Goal: Check status: Check status

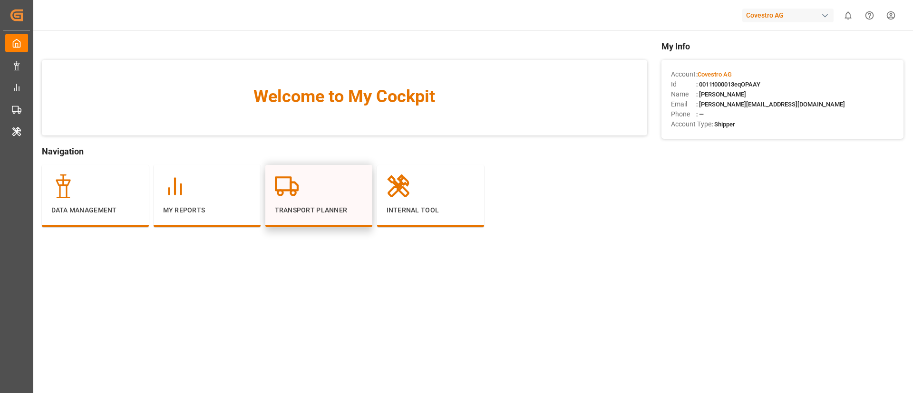
click at [302, 197] on div at bounding box center [319, 186] width 88 height 24
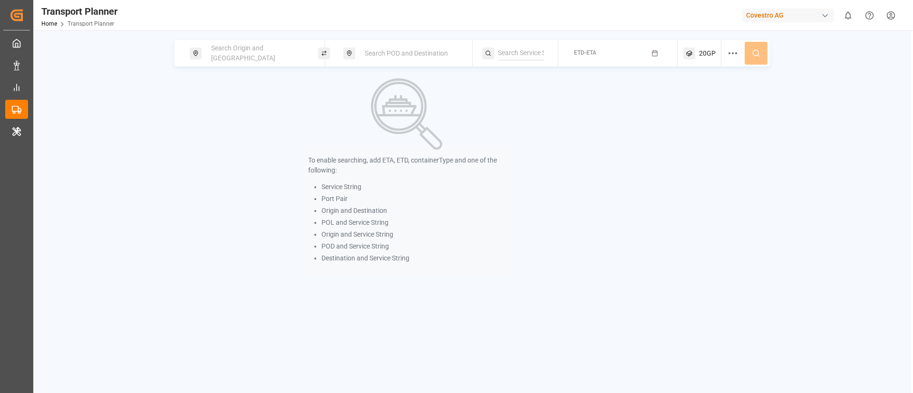
click at [239, 49] on span "Search Origin and [GEOGRAPHIC_DATA]" at bounding box center [243, 53] width 64 height 18
paste input "BEANR"
click at [234, 122] on input at bounding box center [249, 129] width 96 height 14
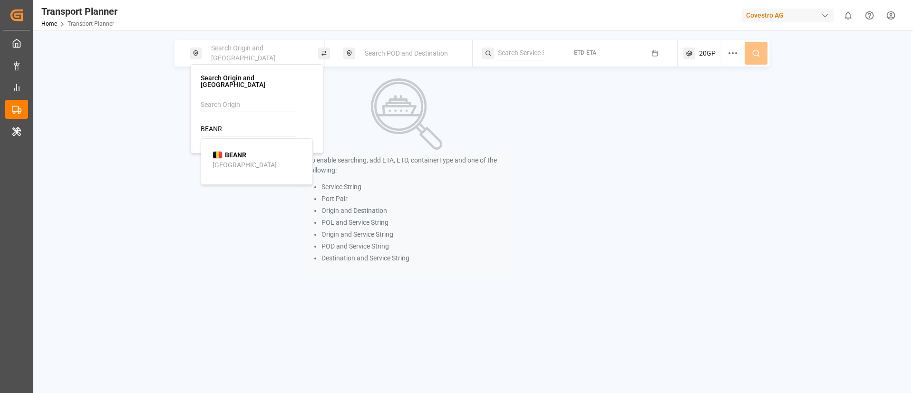
type input "BEANR"
click at [234, 150] on span "BEANR" at bounding box center [235, 155] width 21 height 10
click at [422, 51] on span "Search POD and Destination" at bounding box center [406, 53] width 83 height 8
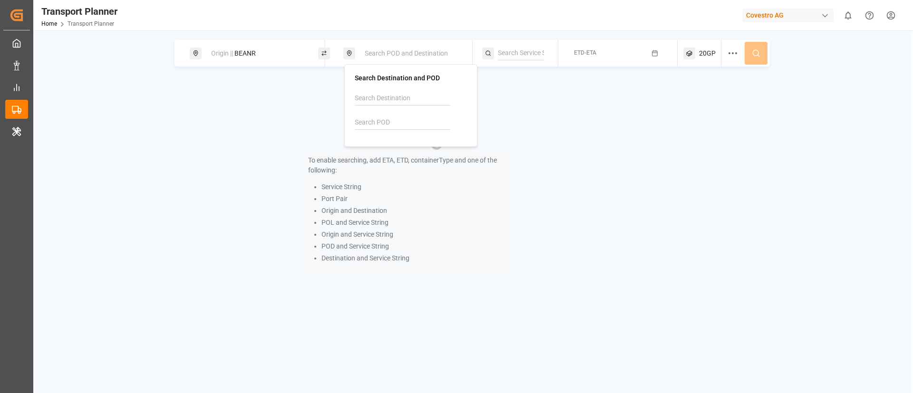
paste input "AESHJ"
click at [386, 120] on input "AESHJ" at bounding box center [403, 122] width 96 height 14
type input "AESHJ"
click at [384, 153] on span "AESHJ" at bounding box center [389, 149] width 21 height 10
click at [514, 41] on div at bounding box center [520, 53] width 76 height 27
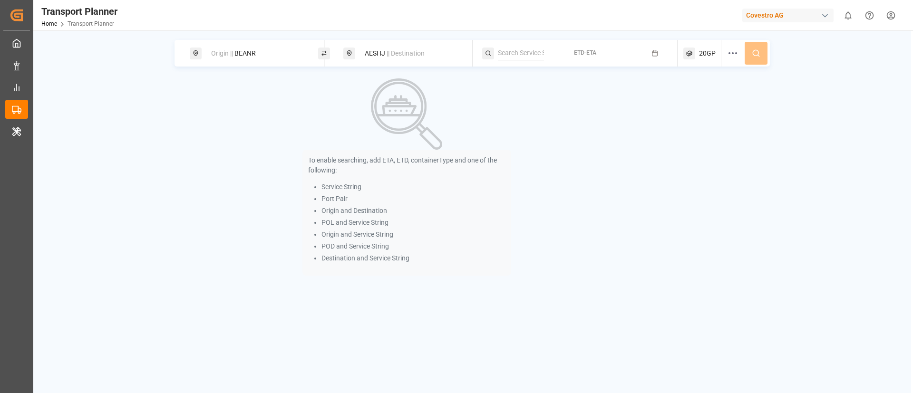
paste input "CONDOR SERVICE"
click at [513, 48] on input "CONDOR SERVICE" at bounding box center [521, 53] width 46 height 14
type input "CONDOR SERVICE"
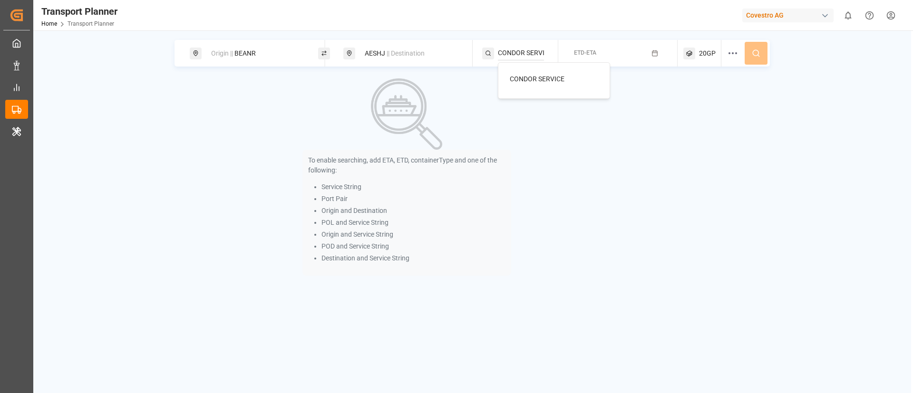
click at [529, 76] on span "CONDOR SERVICE" at bounding box center [537, 79] width 55 height 8
click at [629, 46] on button "ETD-ETA" at bounding box center [618, 53] width 108 height 19
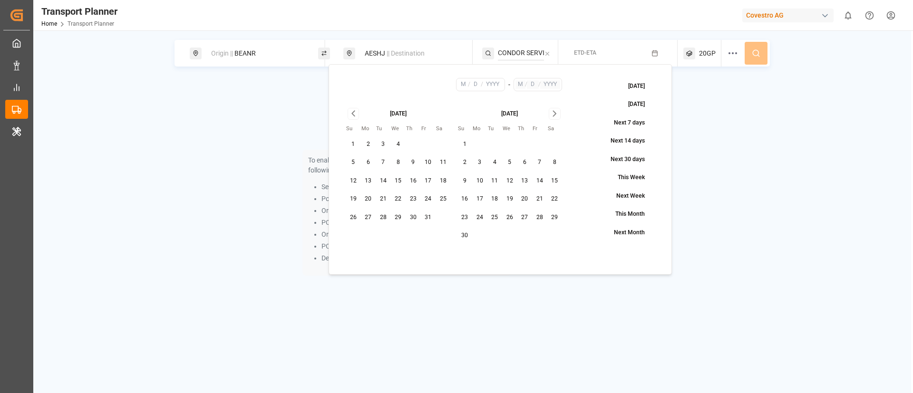
click at [368, 165] on button "6" at bounding box center [368, 162] width 15 height 15
type input "10"
type input "6"
type input "2025"
click at [554, 114] on icon "Go to next month" at bounding box center [554, 113] width 11 height 11
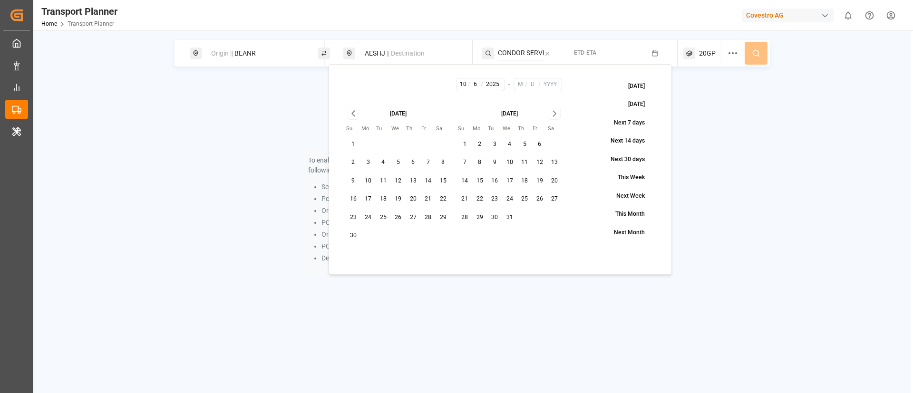
click at [515, 221] on button "31" at bounding box center [509, 217] width 15 height 15
type input "12"
type input "31"
type input "2025"
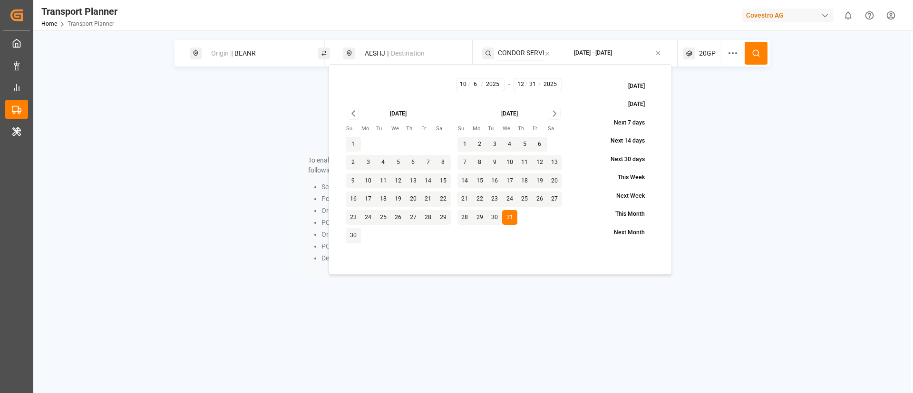
click at [759, 47] on button at bounding box center [755, 53] width 23 height 23
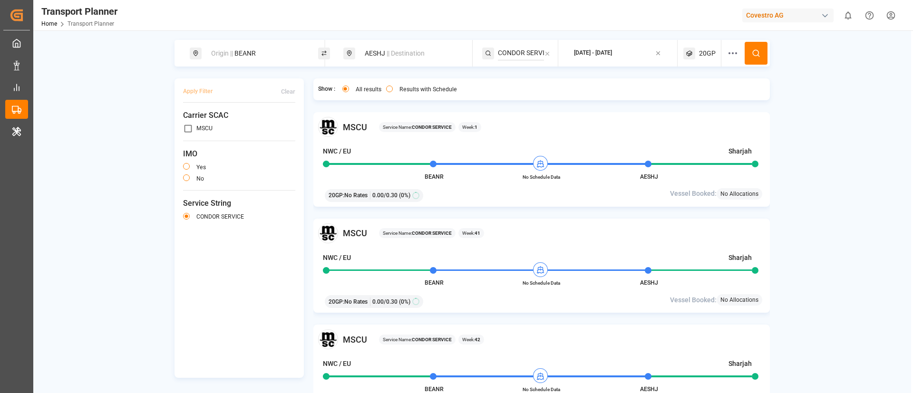
click at [419, 48] on div "AESHJ || Destination" at bounding box center [410, 54] width 103 height 18
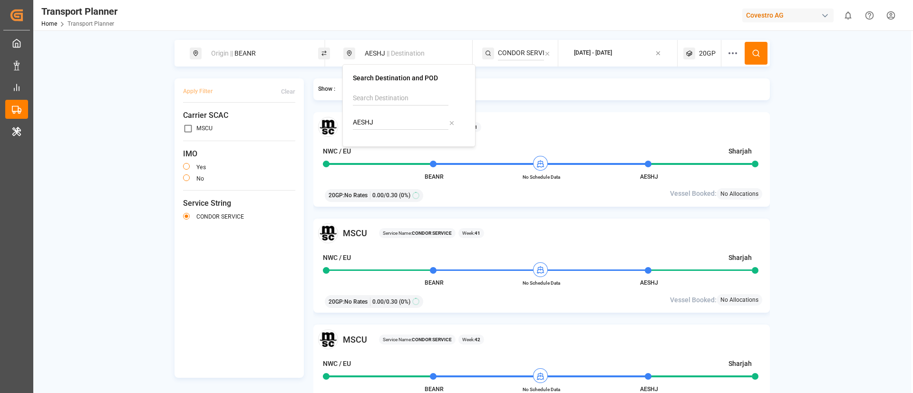
click at [400, 122] on input "AESHJ" at bounding box center [401, 122] width 96 height 14
paste input "UADL"
click at [400, 122] on input "AESHJ" at bounding box center [401, 122] width 96 height 14
type input "AUADL"
click at [377, 151] on b "AUADL" at bounding box center [387, 148] width 21 height 8
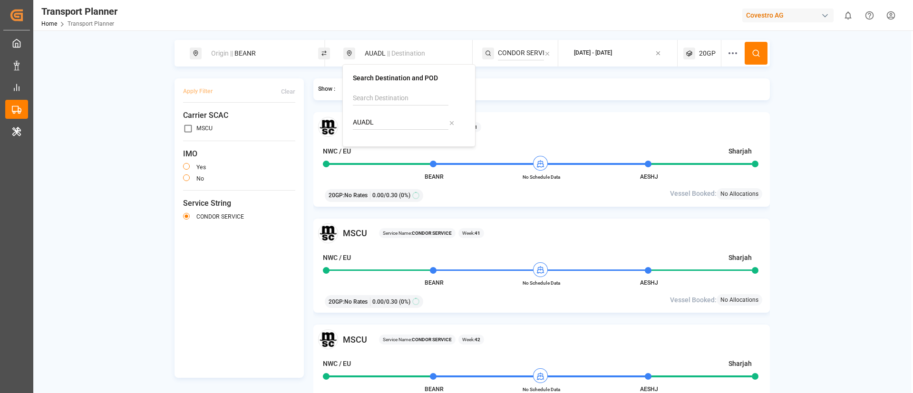
click at [518, 55] on input "CONDOR SERVICE" at bounding box center [521, 53] width 46 height 14
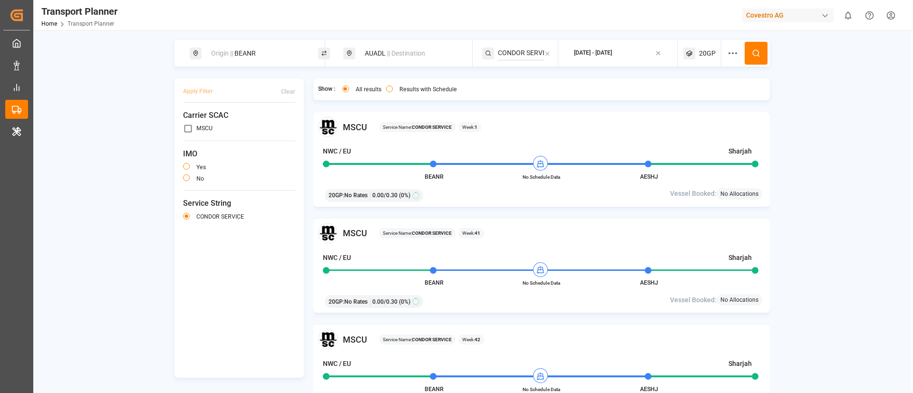
click at [518, 55] on input "CONDOR SERVICE" at bounding box center [521, 53] width 46 height 14
paste input "AUSTRALIA EXPRESS"
click at [518, 55] on input "AUSTRALIA EXPRESS" at bounding box center [521, 53] width 46 height 14
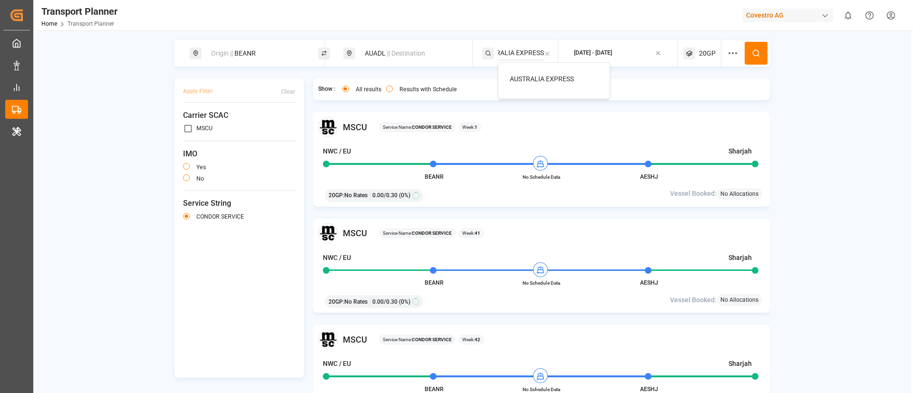
type input "AUSTRALIA EXPRESS"
click at [523, 77] on span "AUSTRALIA EXPRESS" at bounding box center [542, 79] width 64 height 8
click at [751, 52] on icon at bounding box center [755, 53] width 9 height 9
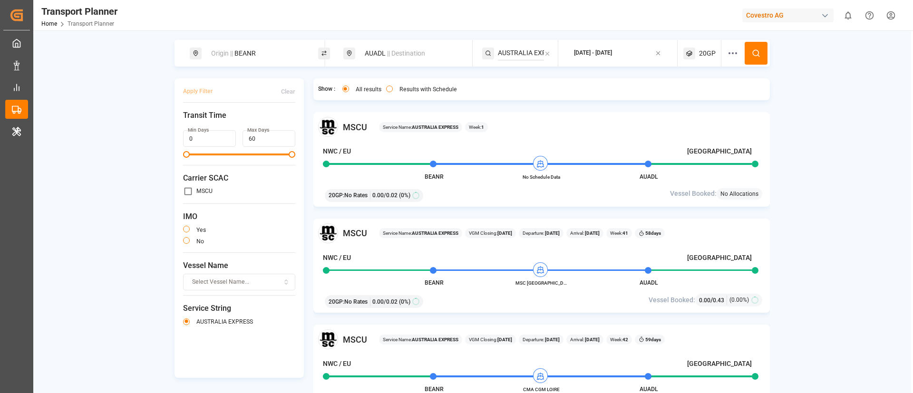
click at [409, 42] on div "AUADL || Destination" at bounding box center [407, 53] width 128 height 27
click at [403, 57] on span "|| Destination" at bounding box center [406, 53] width 38 height 8
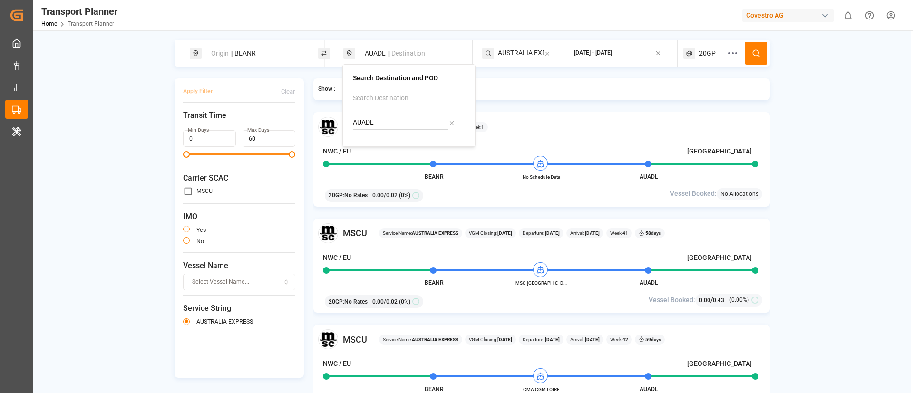
click at [383, 125] on input "AUADL" at bounding box center [401, 122] width 96 height 14
paste input "STRALIA EXPRESS"
click at [383, 125] on input "AUSTRALIA EXPRESS" at bounding box center [401, 122] width 96 height 14
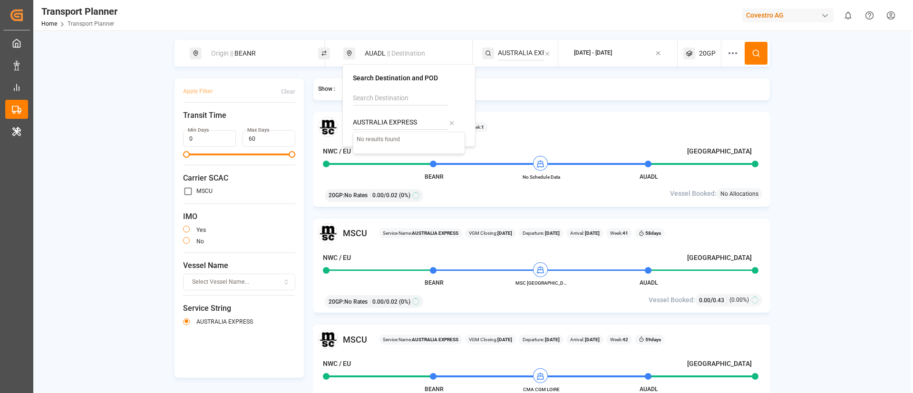
click at [383, 125] on input "AUSTRALIA EXPRESS" at bounding box center [401, 122] width 96 height 14
paste input
type input "AUSTRALIA EXPRESS"
click at [384, 52] on div "AUADL || Destination" at bounding box center [410, 54] width 103 height 18
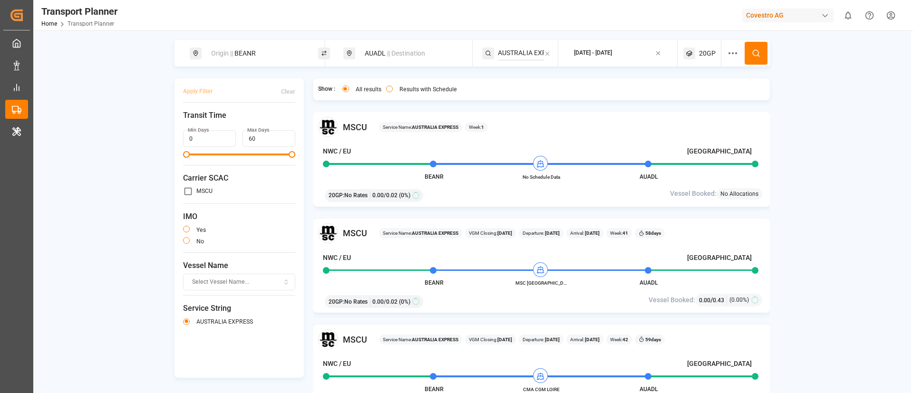
click at [385, 55] on div "AUADL || Destination" at bounding box center [410, 54] width 103 height 18
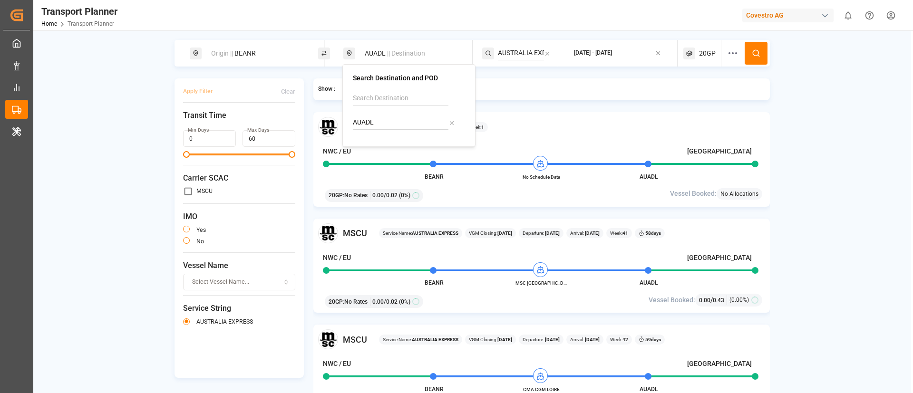
click at [392, 121] on input "AUADL" at bounding box center [401, 122] width 96 height 14
click at [393, 120] on input "AUADL" at bounding box center [401, 122] width 96 height 14
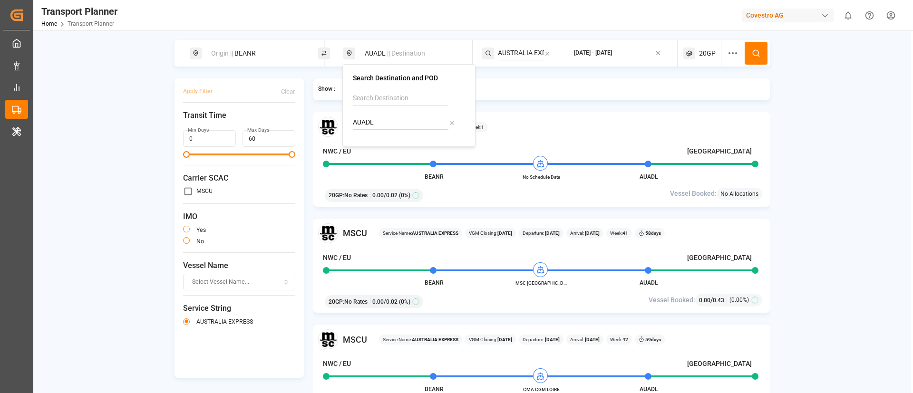
click at [393, 120] on input "AUADL" at bounding box center [401, 122] width 96 height 14
paste input "BNE"
type input "AUBNE"
click at [390, 152] on b "AUBNE" at bounding box center [387, 148] width 21 height 8
click at [509, 55] on input "AUSTRALIA EXPRESS" at bounding box center [521, 53] width 46 height 14
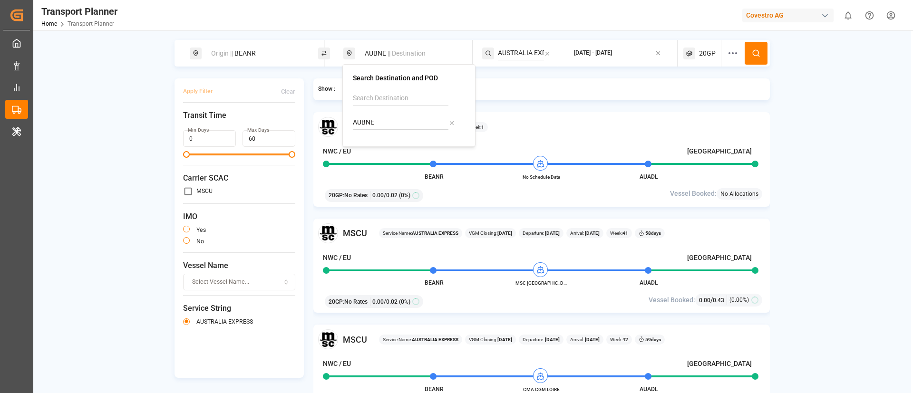
click at [509, 55] on input "AUSTRALIA EXPRESS" at bounding box center [521, 53] width 46 height 14
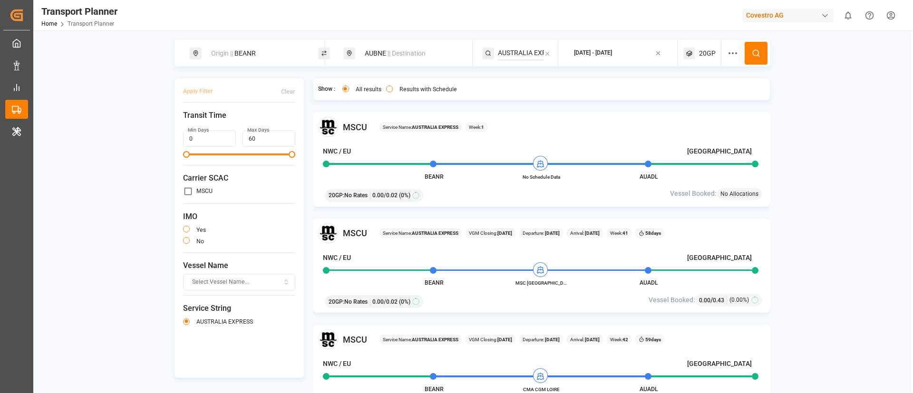
click at [509, 55] on input "AUSTRALIA EXPRESS" at bounding box center [521, 53] width 46 height 14
paste input "NE4"
click at [509, 55] on input "NE4" at bounding box center [521, 53] width 46 height 14
type input "NE4"
click at [519, 81] on span "NE4" at bounding box center [516, 79] width 12 height 8
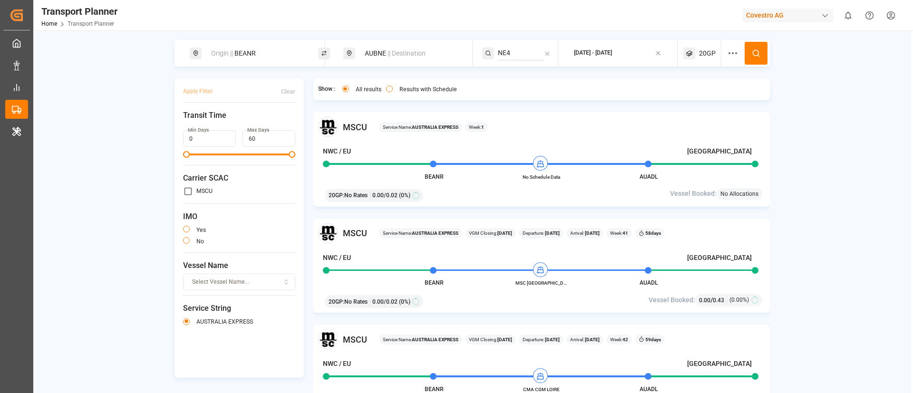
click at [755, 48] on button at bounding box center [755, 53] width 23 height 23
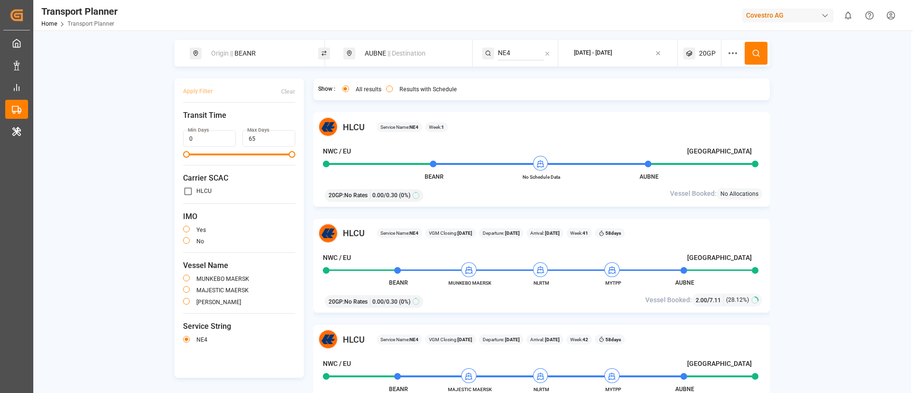
click at [772, 19] on div "Covestro AG" at bounding box center [787, 16] width 91 height 14
type input "evonik i"
click at [740, 58] on span "Evonik Industries AG" at bounding box center [769, 60] width 62 height 10
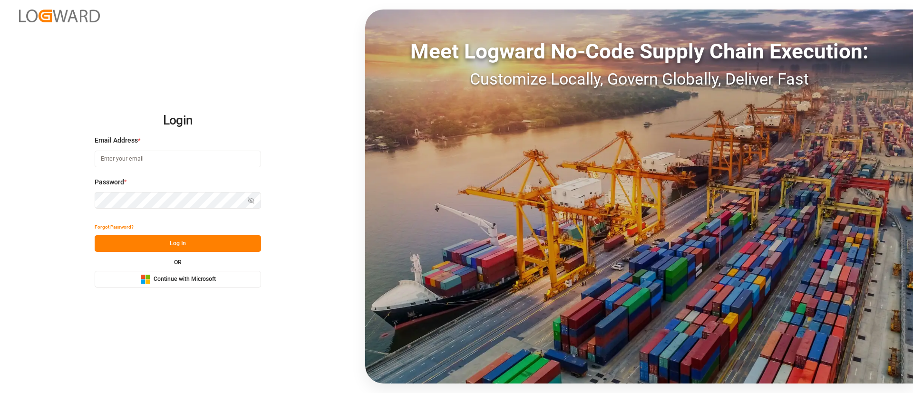
click at [202, 278] on span "Continue with Microsoft" at bounding box center [185, 279] width 62 height 9
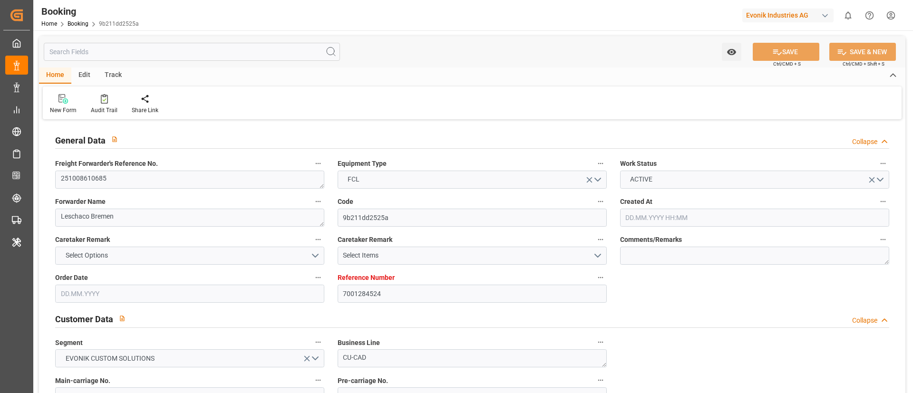
type input "7001284524"
type input "9868338"
type input "Hyundai"
type input "Hyundai Merchant Marine Co.Ltd."
type input "NLRTM"
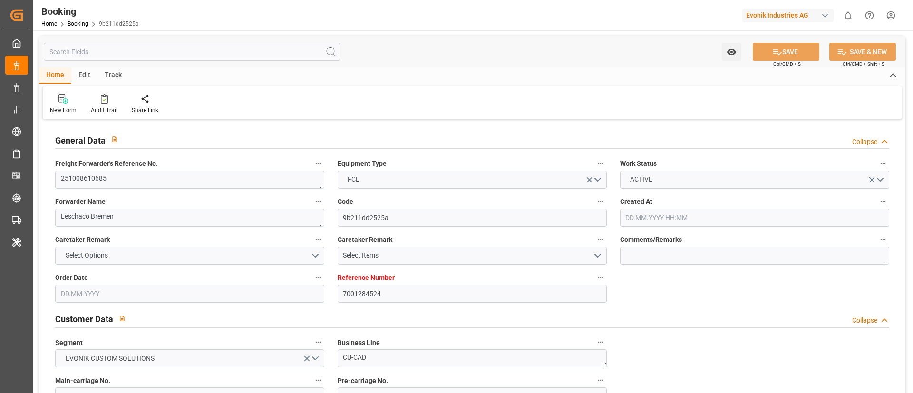
type input "CNYTN"
type input "25.09.2025 05:31"
type input "25.09.2025"
type input "08.12.2025"
type input "20.10.2025"
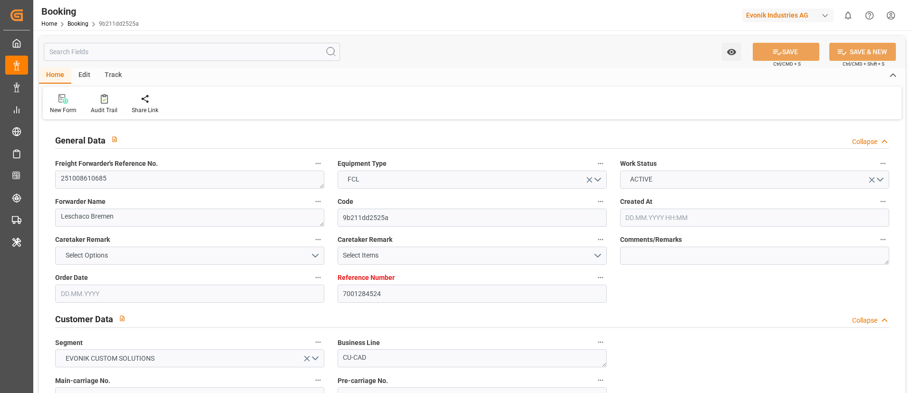
type input "20.10.2025 00:00"
type input "26.09.2025"
type input "30.09.2025"
type input "30.10.2025 00:00"
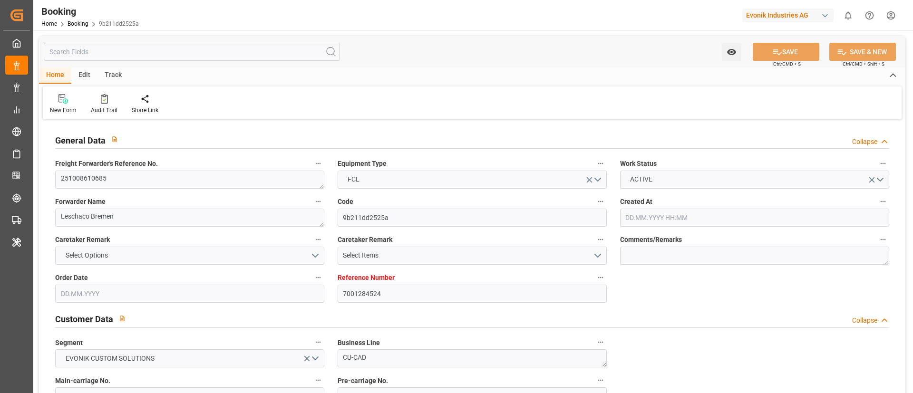
type input "30.10.2025 00:00"
type input "11.12.2025 00:00"
type input "08.12.2025 00:00"
type input "03.10.2025 12:10"
click at [106, 107] on div "Audit Trail" at bounding box center [104, 110] width 27 height 9
